Goal: Information Seeking & Learning: Learn about a topic

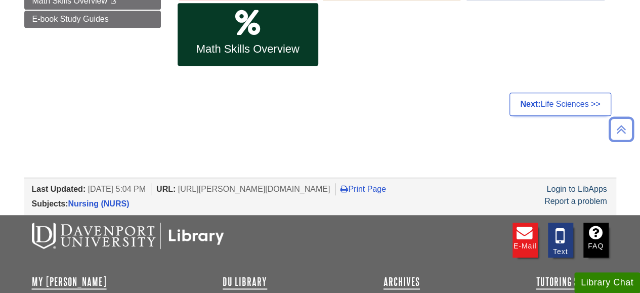
scroll to position [152, 0]
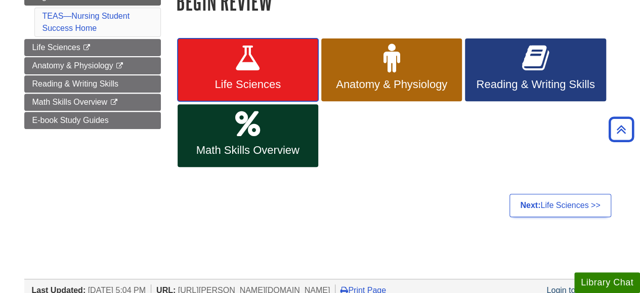
click at [256, 54] on icon at bounding box center [247, 58] width 27 height 29
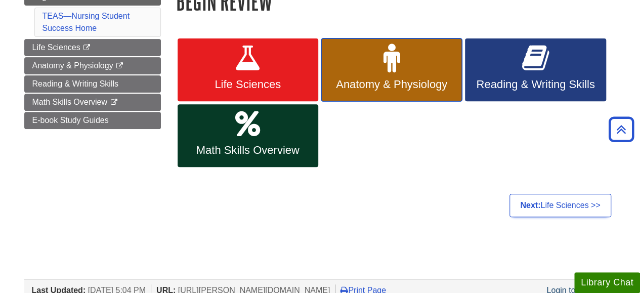
click at [354, 77] on link "Anatomy & Physiology" at bounding box center [391, 69] width 141 height 63
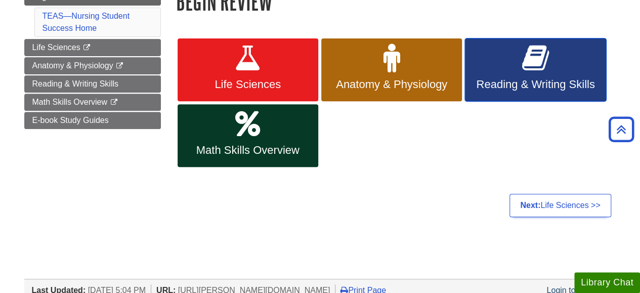
click at [531, 71] on icon at bounding box center [535, 58] width 27 height 29
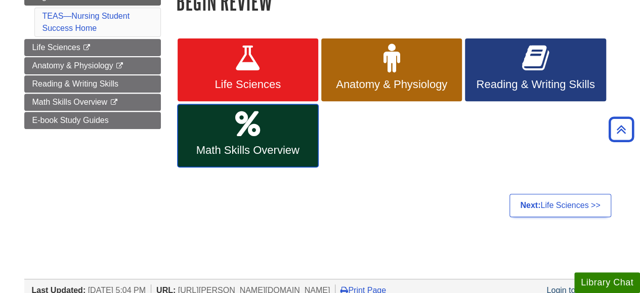
click at [256, 152] on span "Math Skills Overview" at bounding box center [248, 150] width 126 height 13
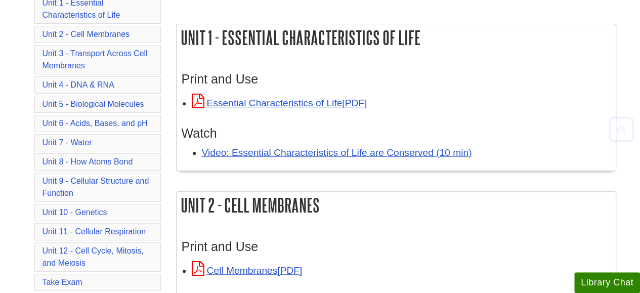
scroll to position [152, 0]
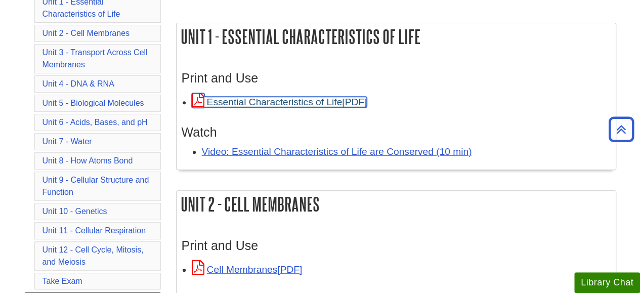
click at [260, 103] on link "Essential Characteristics of Life" at bounding box center [280, 102] width 176 height 11
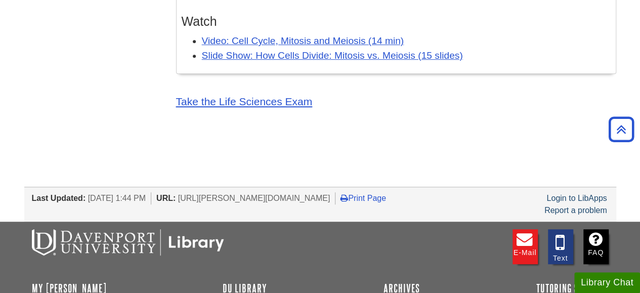
scroll to position [2147, 0]
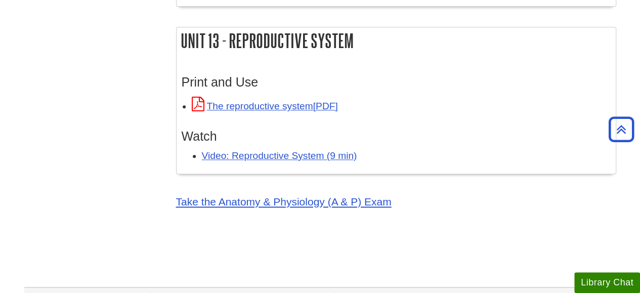
scroll to position [2481, 0]
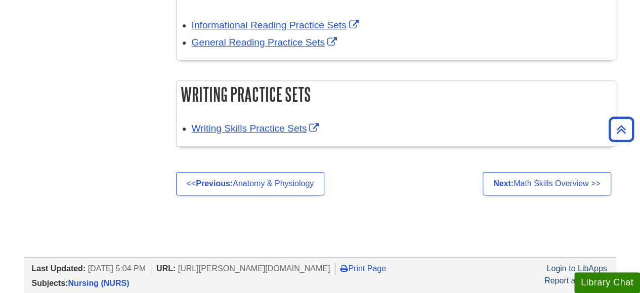
scroll to position [354, 0]
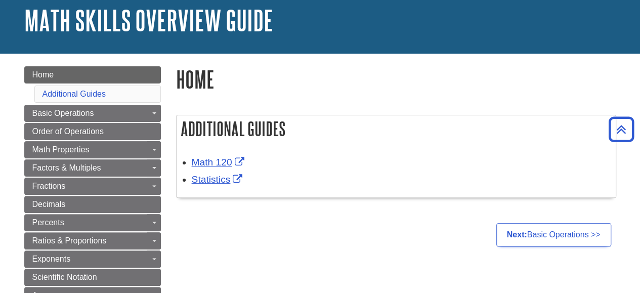
scroll to position [51, 0]
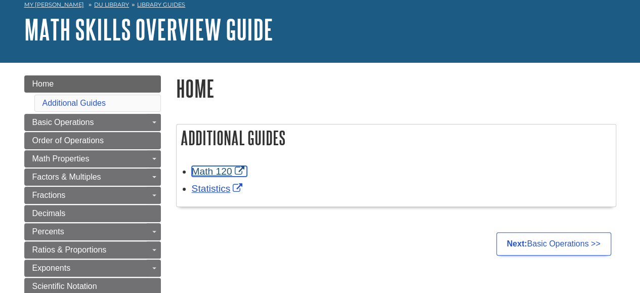
click at [223, 171] on link "Math 120" at bounding box center [219, 171] width 55 height 11
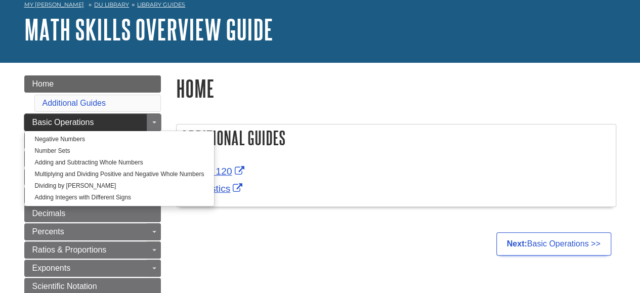
click at [76, 118] on span "Basic Operations" at bounding box center [63, 122] width 62 height 9
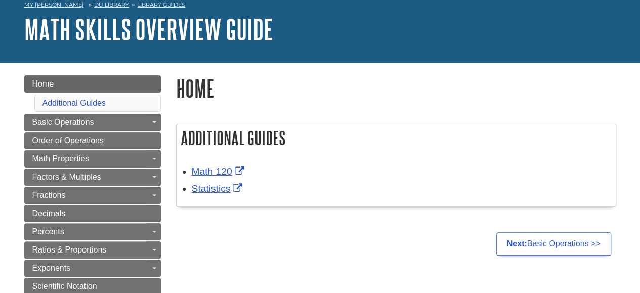
scroll to position [0, 0]
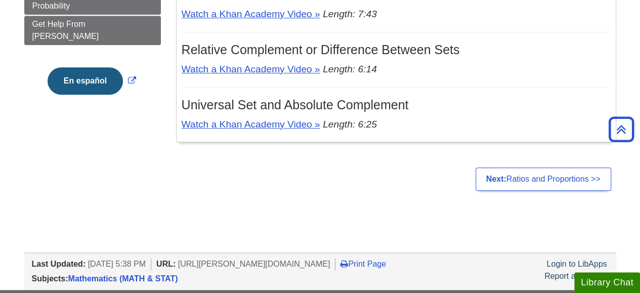
scroll to position [456, 0]
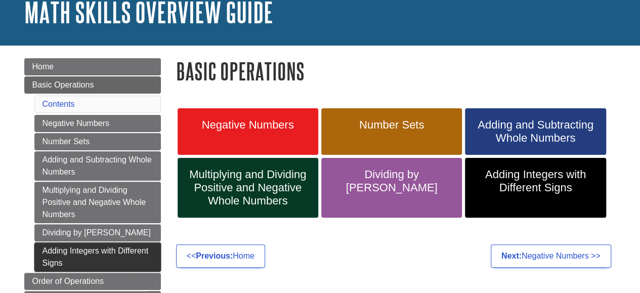
scroll to position [152, 0]
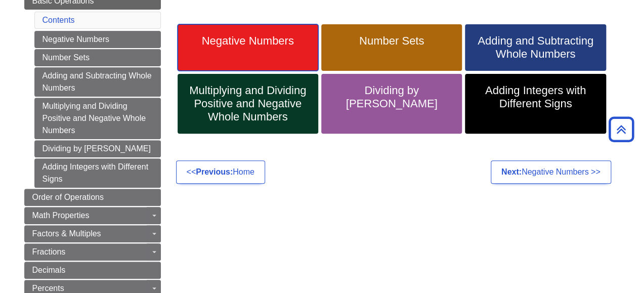
click at [265, 39] on span "Negative Numbers" at bounding box center [248, 40] width 126 height 13
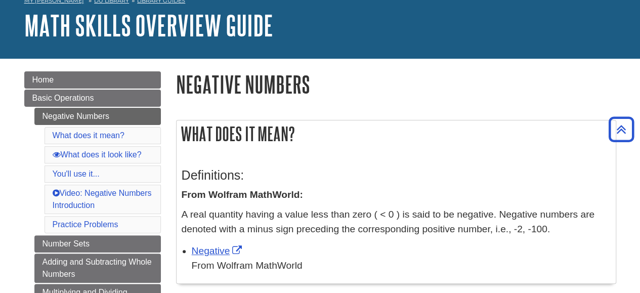
scroll to position [51, 0]
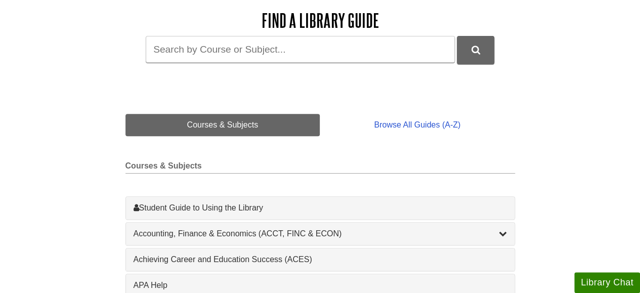
scroll to position [152, 0]
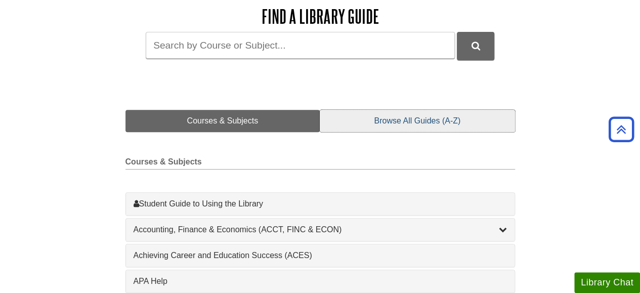
click at [398, 115] on link "Browse All Guides (A-Z)" at bounding box center [417, 121] width 195 height 22
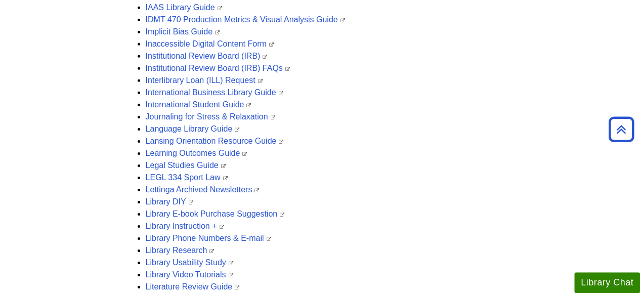
scroll to position [1772, 0]
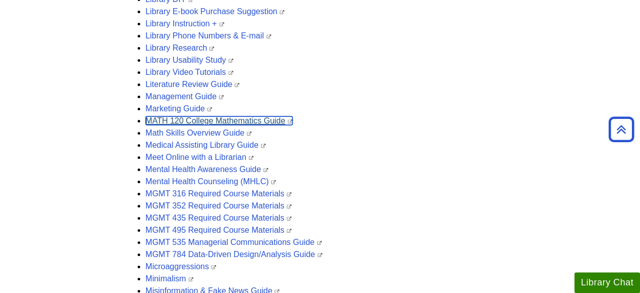
click at [169, 116] on link "MATH 120 College Mathematics Guide" at bounding box center [219, 120] width 147 height 9
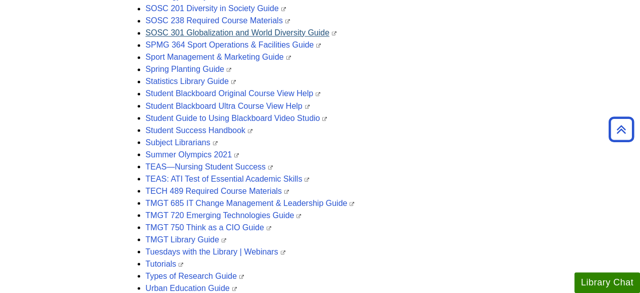
scroll to position [2785, 0]
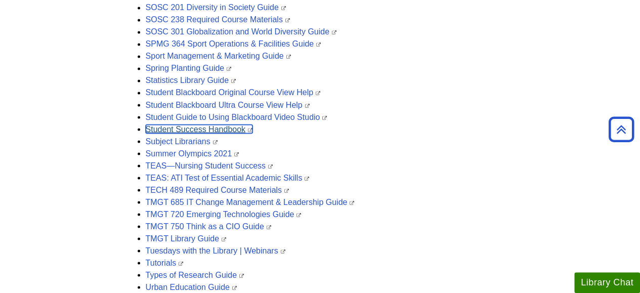
click at [196, 127] on link "Student Success Handbook" at bounding box center [199, 129] width 107 height 9
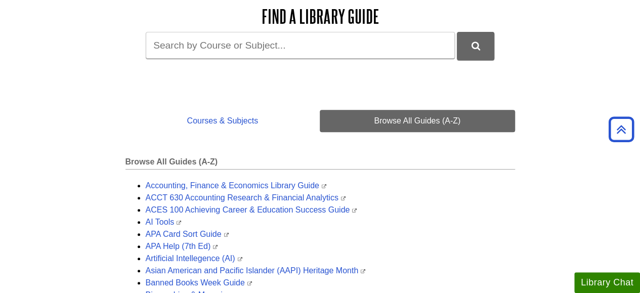
scroll to position [0, 0]
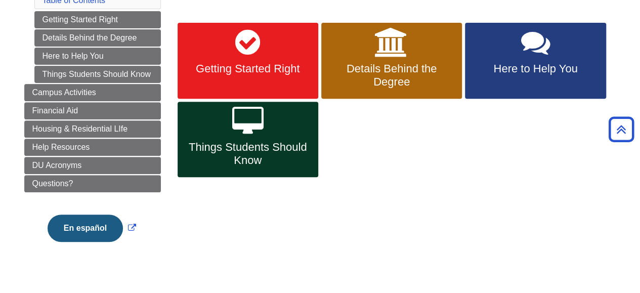
scroll to position [101, 0]
